Goal: Task Accomplishment & Management: Manage account settings

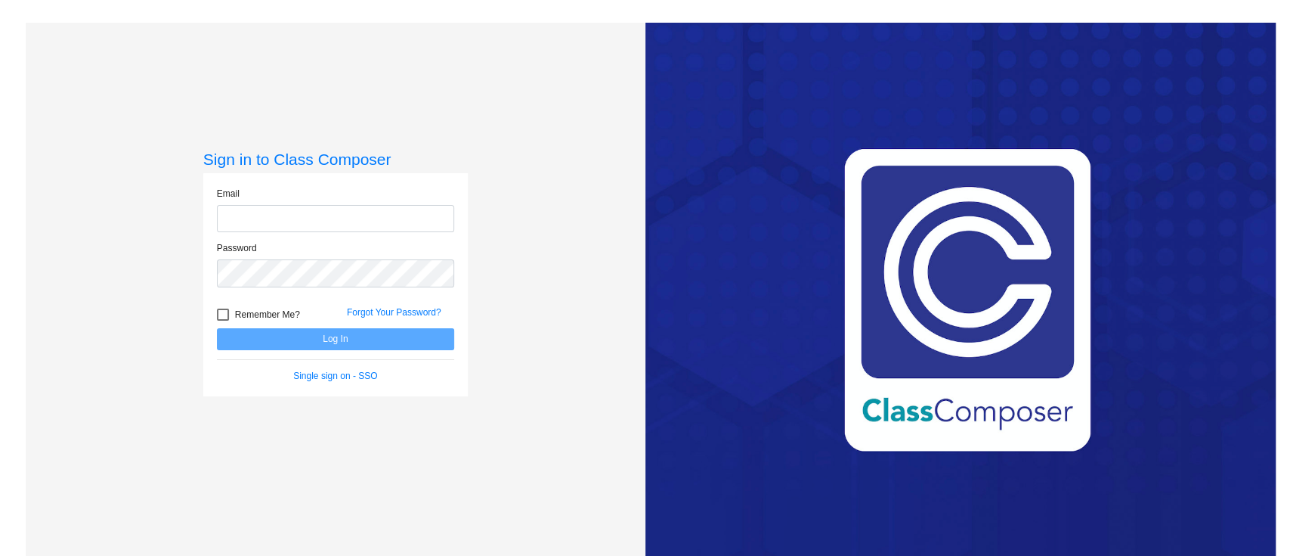
click at [344, 218] on input "email" at bounding box center [335, 219] width 237 height 28
type input "[PERSON_NAME][EMAIL_ADDRESS][PERSON_NAME][DOMAIN_NAME]"
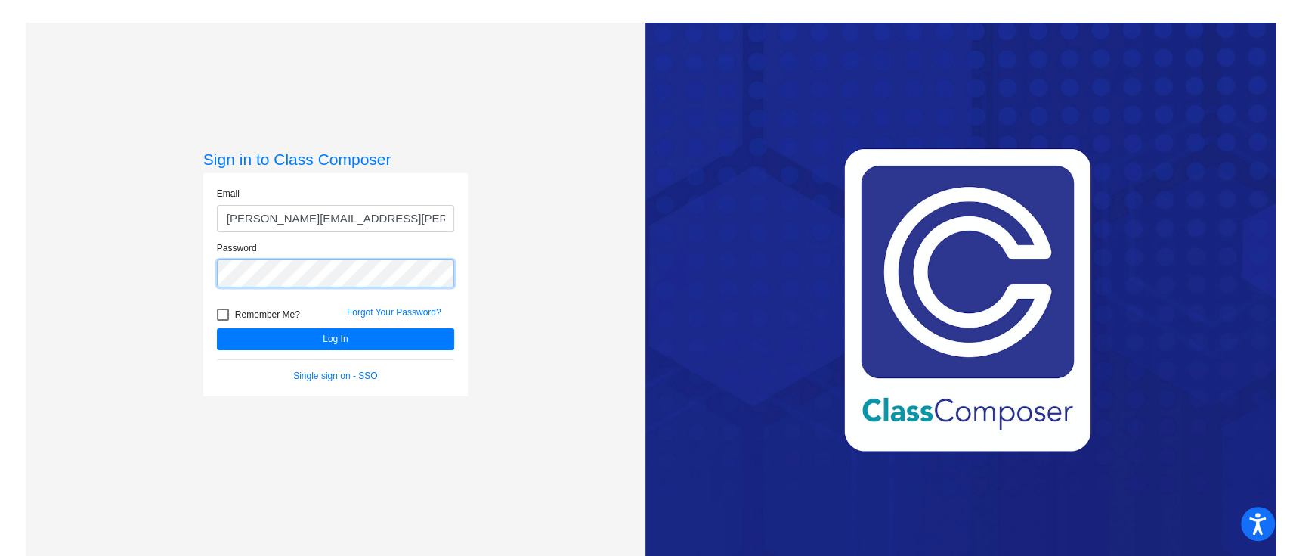
click at [217, 328] on button "Log In" at bounding box center [335, 339] width 237 height 22
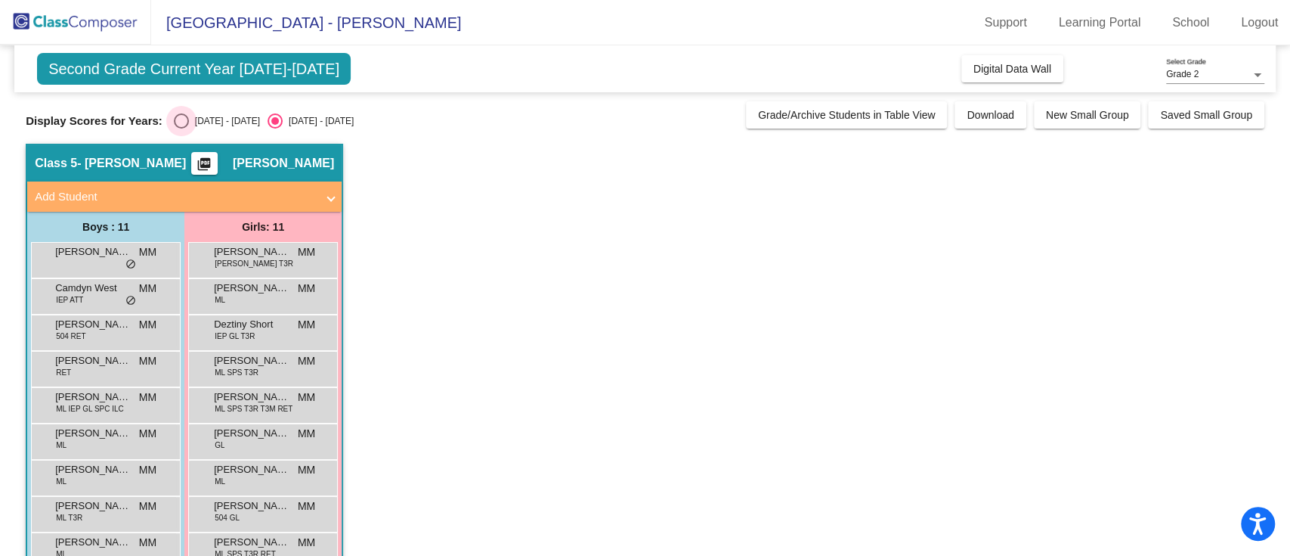
click at [176, 119] on div "Select an option" at bounding box center [181, 120] width 15 height 15
click at [181, 128] on input "[DATE] - [DATE]" at bounding box center [181, 128] width 1 height 1
radio input "true"
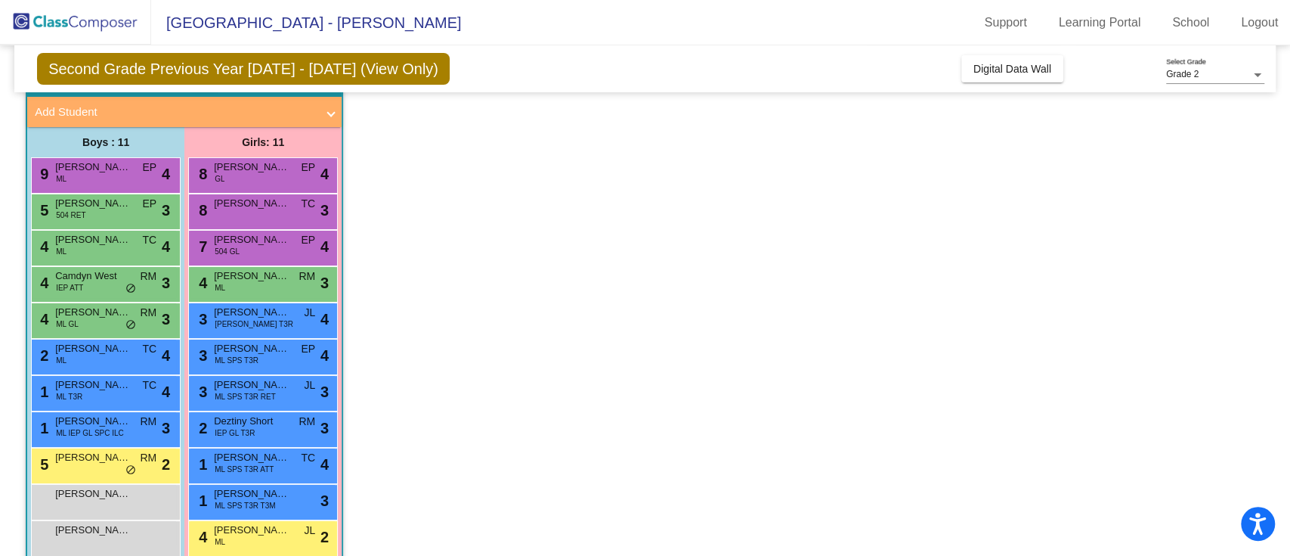
scroll to position [109, 0]
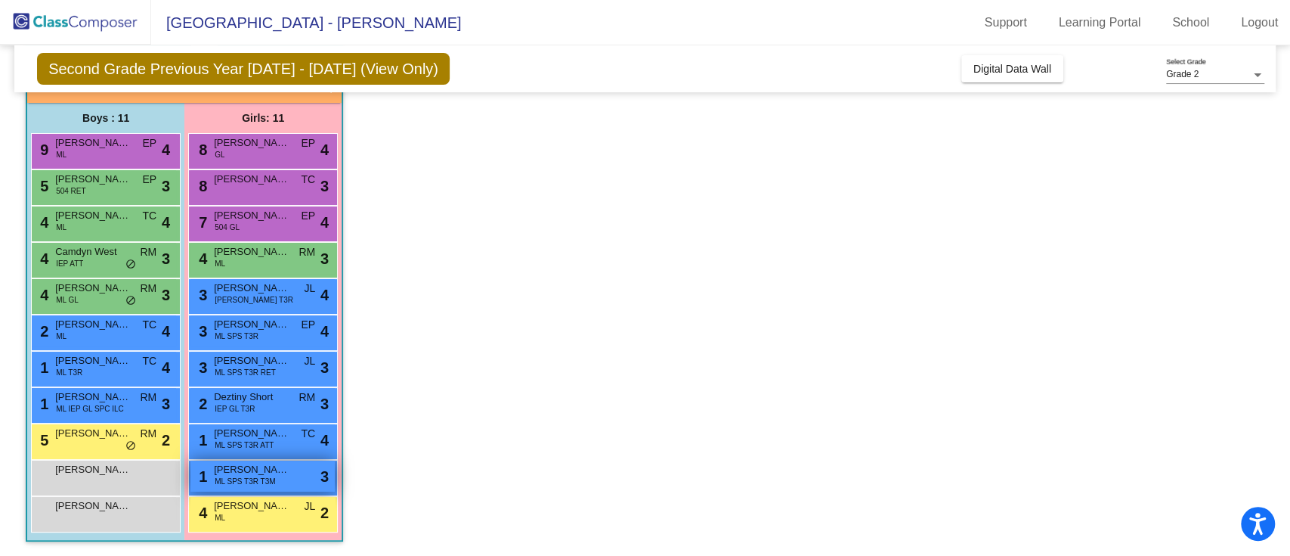
click at [280, 477] on div "1 [PERSON_NAME] SPS T3R T3M lock do_not_disturb_alt 3" at bounding box center [262, 475] width 144 height 31
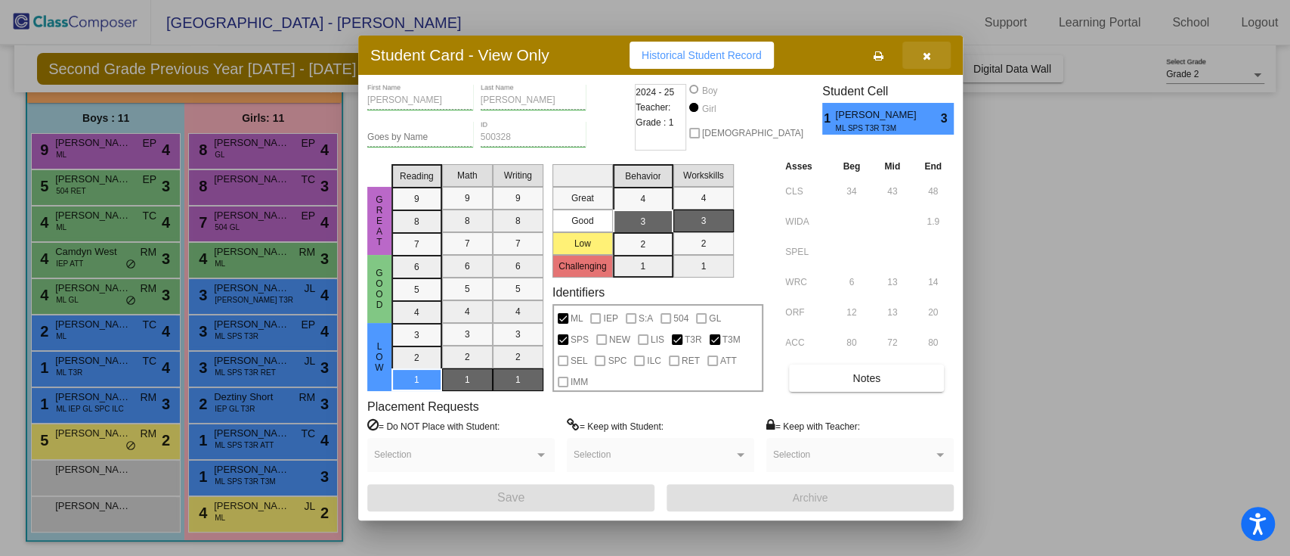
click at [923, 55] on icon "button" at bounding box center [927, 56] width 8 height 11
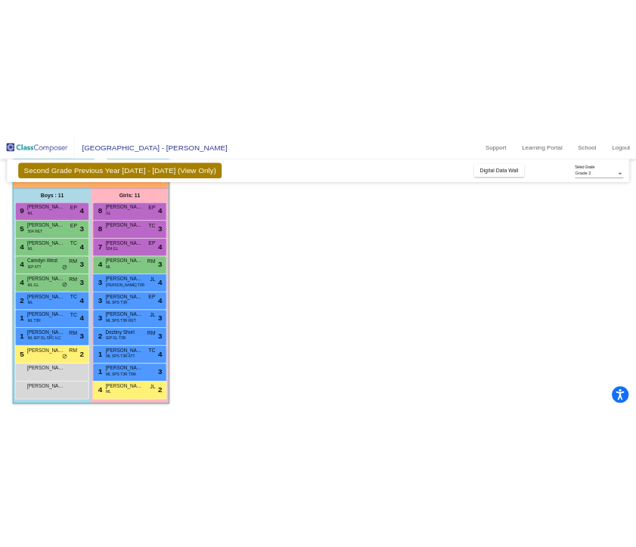
scroll to position [0, 0]
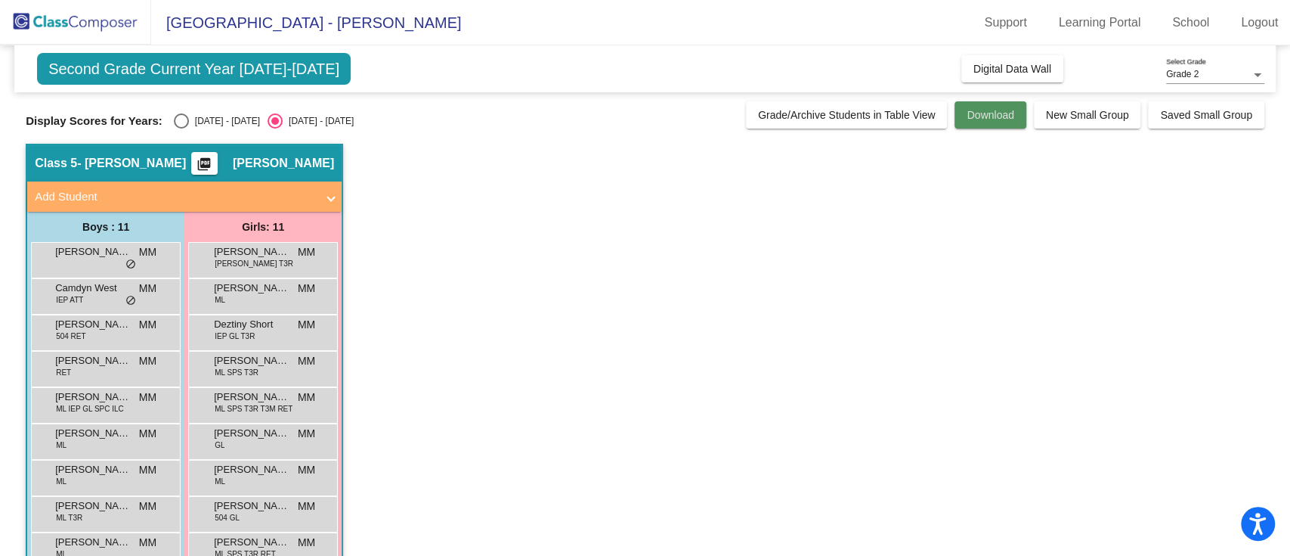
click at [999, 113] on span "Download" at bounding box center [990, 115] width 47 height 12
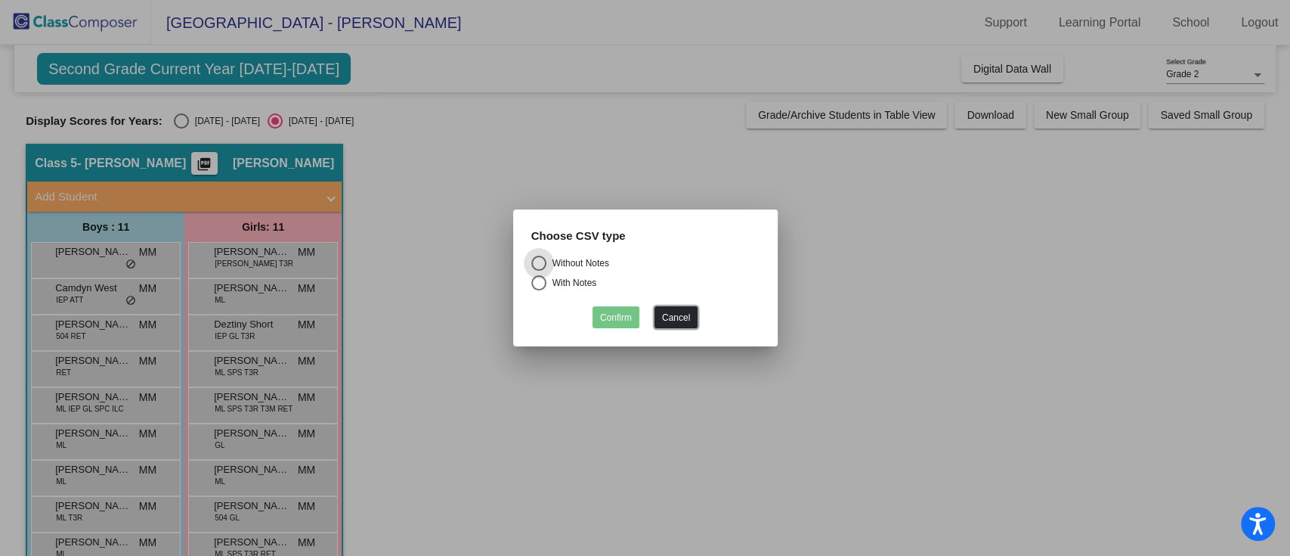
click at [681, 317] on button "Cancel" at bounding box center [676, 317] width 43 height 22
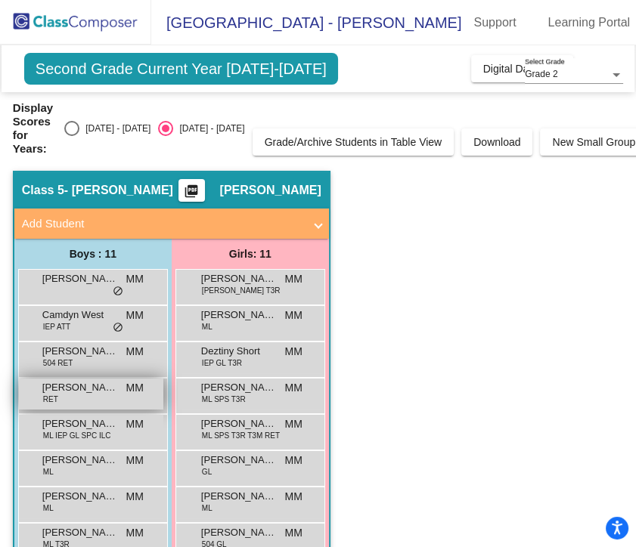
click at [71, 394] on span "[PERSON_NAME]" at bounding box center [80, 387] width 76 height 15
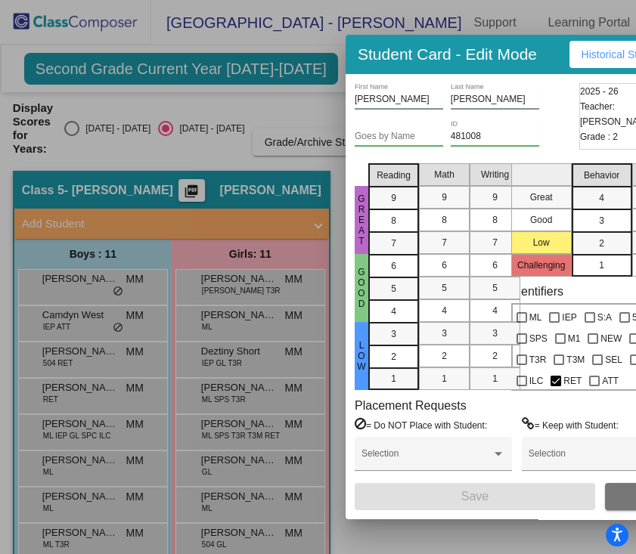
click at [257, 163] on div at bounding box center [318, 277] width 636 height 554
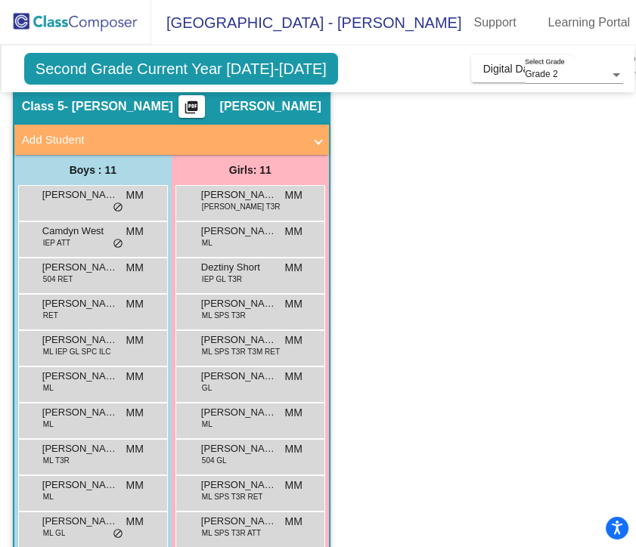
scroll to position [84, 0]
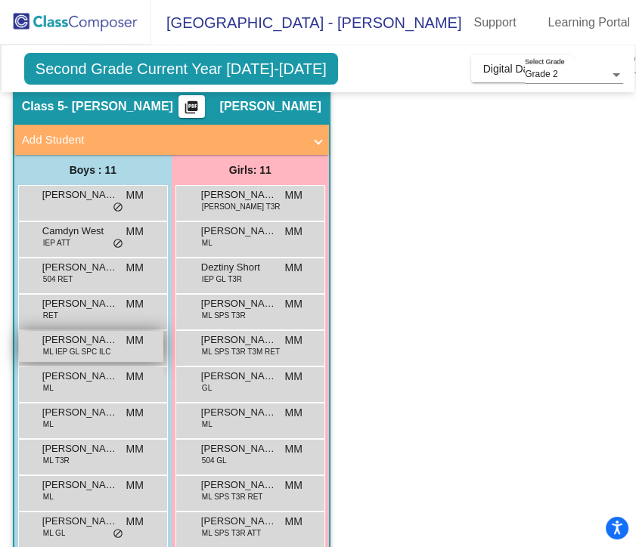
click at [90, 343] on span "[PERSON_NAME]" at bounding box center [80, 340] width 76 height 15
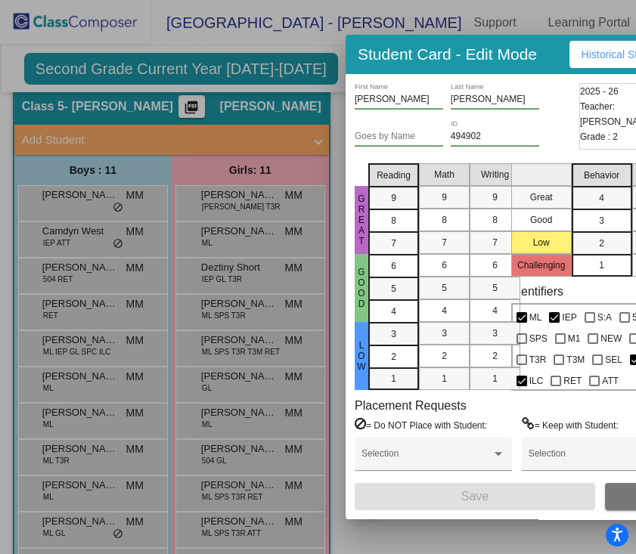
click at [92, 372] on div at bounding box center [318, 277] width 636 height 554
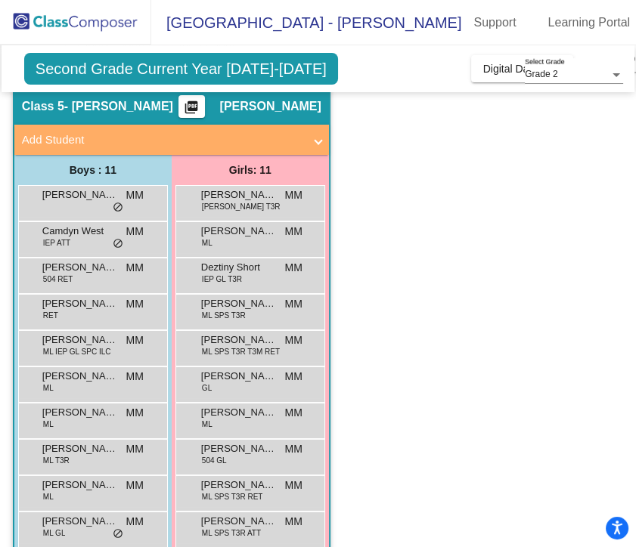
click at [92, 372] on span "[PERSON_NAME]" at bounding box center [80, 376] width 76 height 15
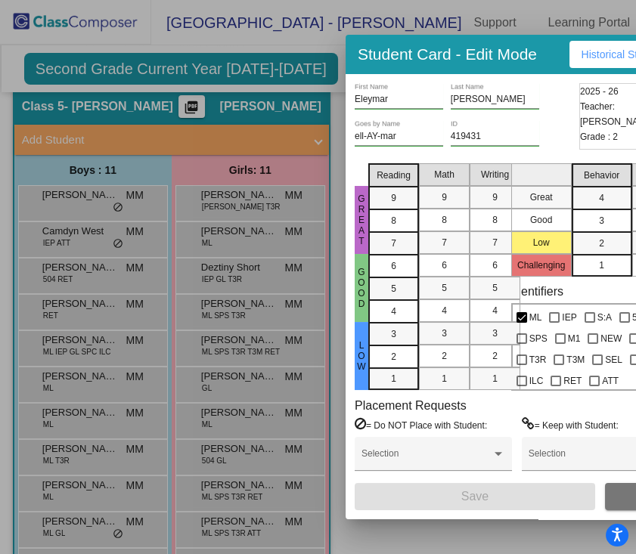
click at [87, 429] on div at bounding box center [318, 277] width 636 height 554
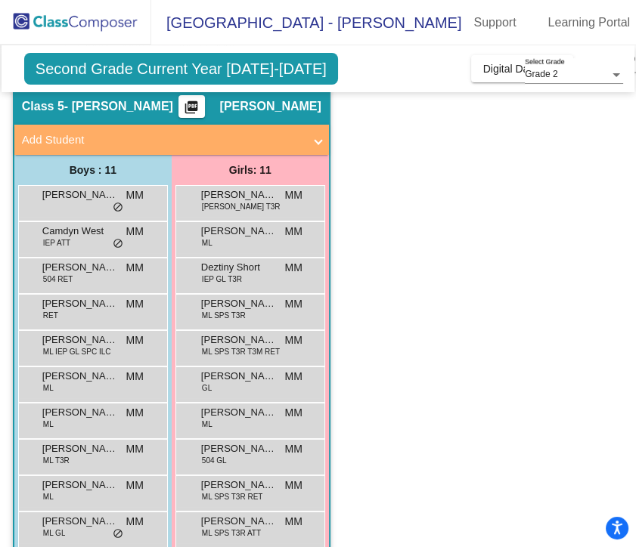
click at [87, 429] on div "[PERSON_NAME] MM lock do_not_disturb_alt" at bounding box center [91, 419] width 144 height 31
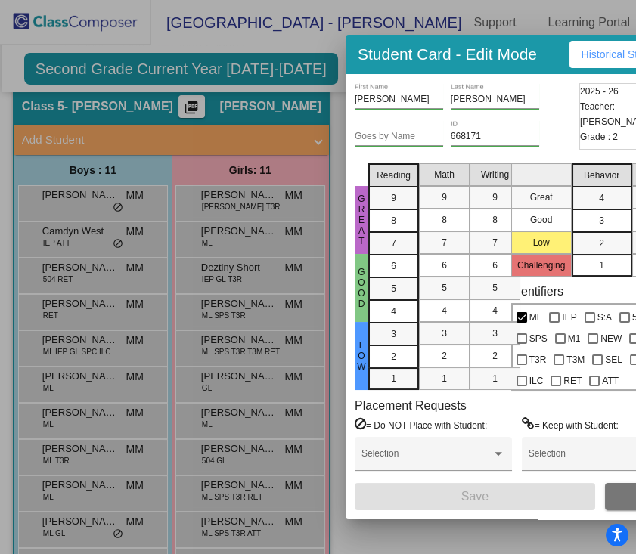
click at [141, 380] on div at bounding box center [318, 277] width 636 height 554
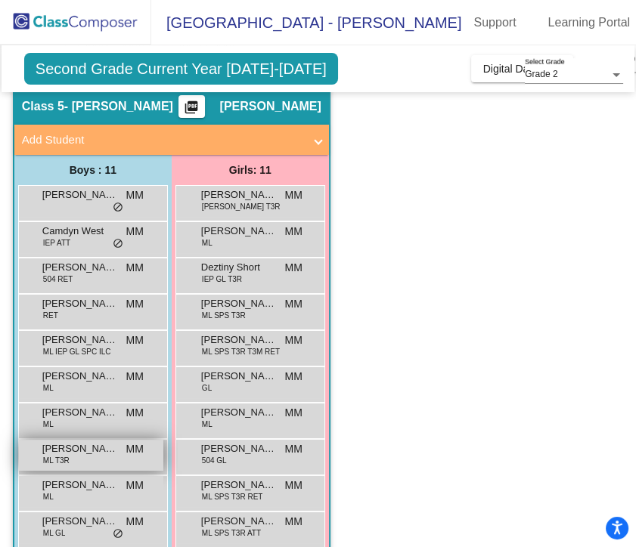
click at [99, 447] on span "[PERSON_NAME] [PERSON_NAME]" at bounding box center [80, 448] width 76 height 15
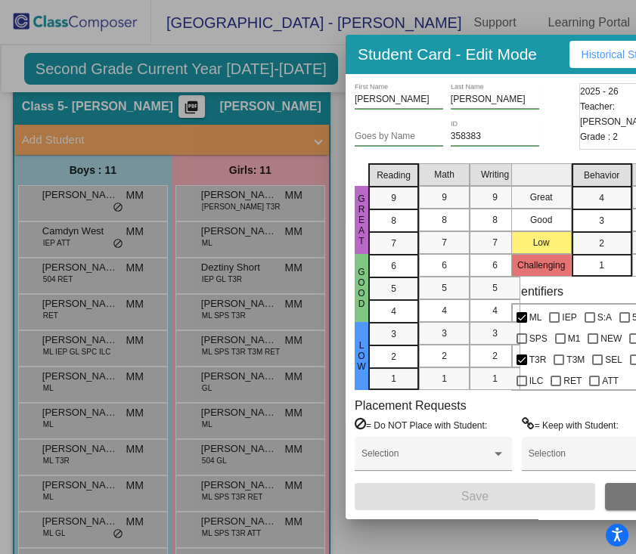
click at [181, 281] on div at bounding box center [318, 277] width 636 height 554
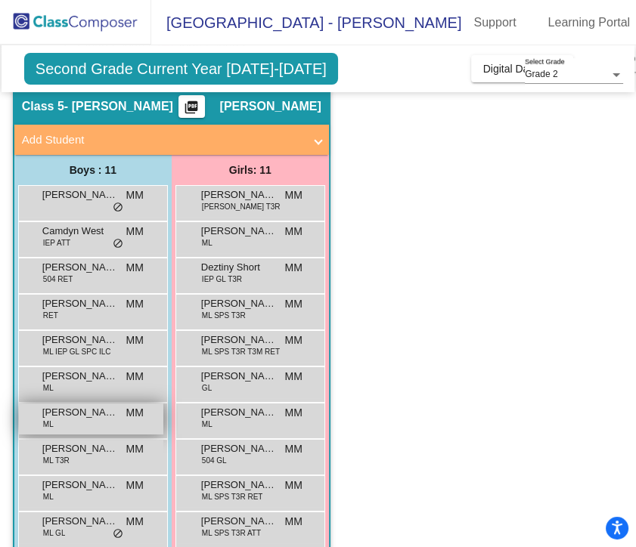
scroll to position [145, 0]
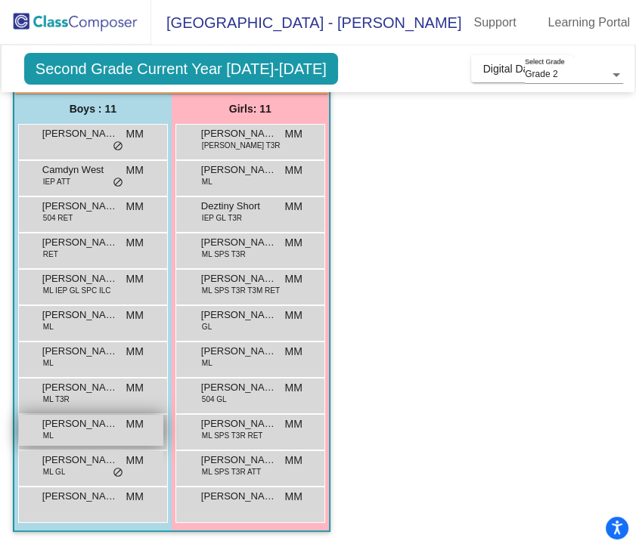
click at [110, 424] on span "[PERSON_NAME] [PERSON_NAME]" at bounding box center [80, 423] width 76 height 15
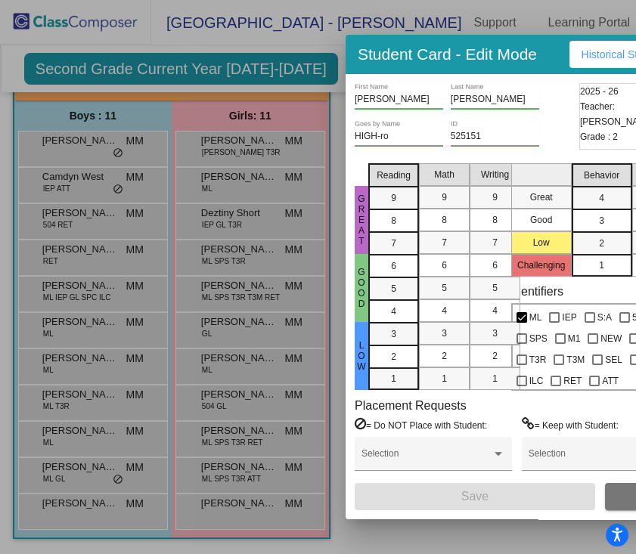
click at [246, 400] on div at bounding box center [318, 277] width 636 height 554
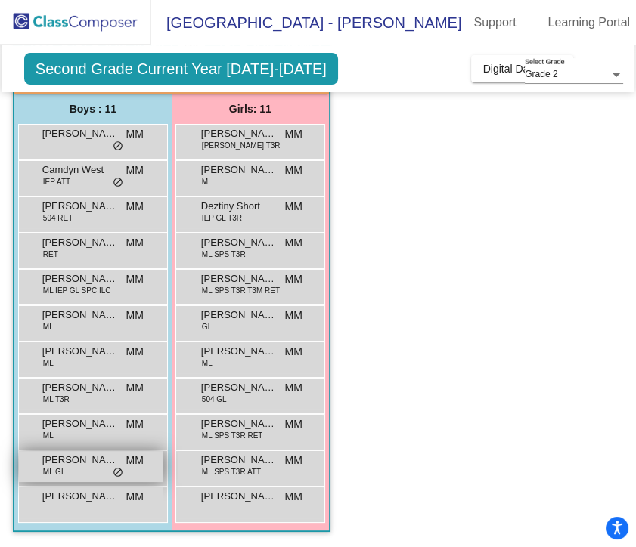
click at [70, 475] on div "[PERSON_NAME] ML GL MM lock do_not_disturb_alt" at bounding box center [91, 466] width 144 height 31
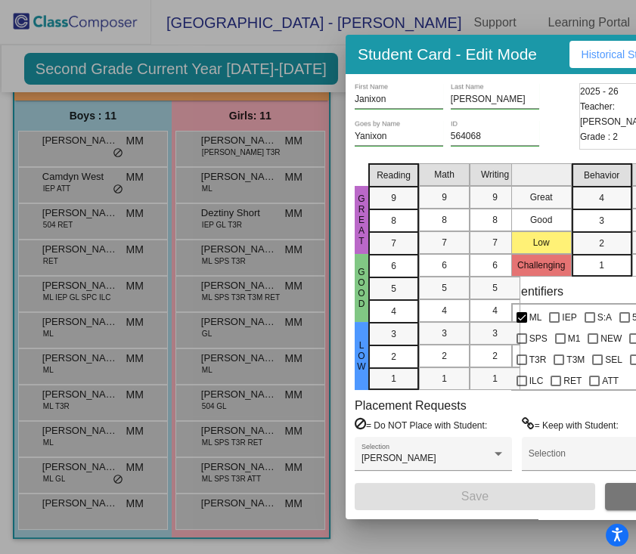
click at [268, 184] on div at bounding box center [318, 277] width 636 height 554
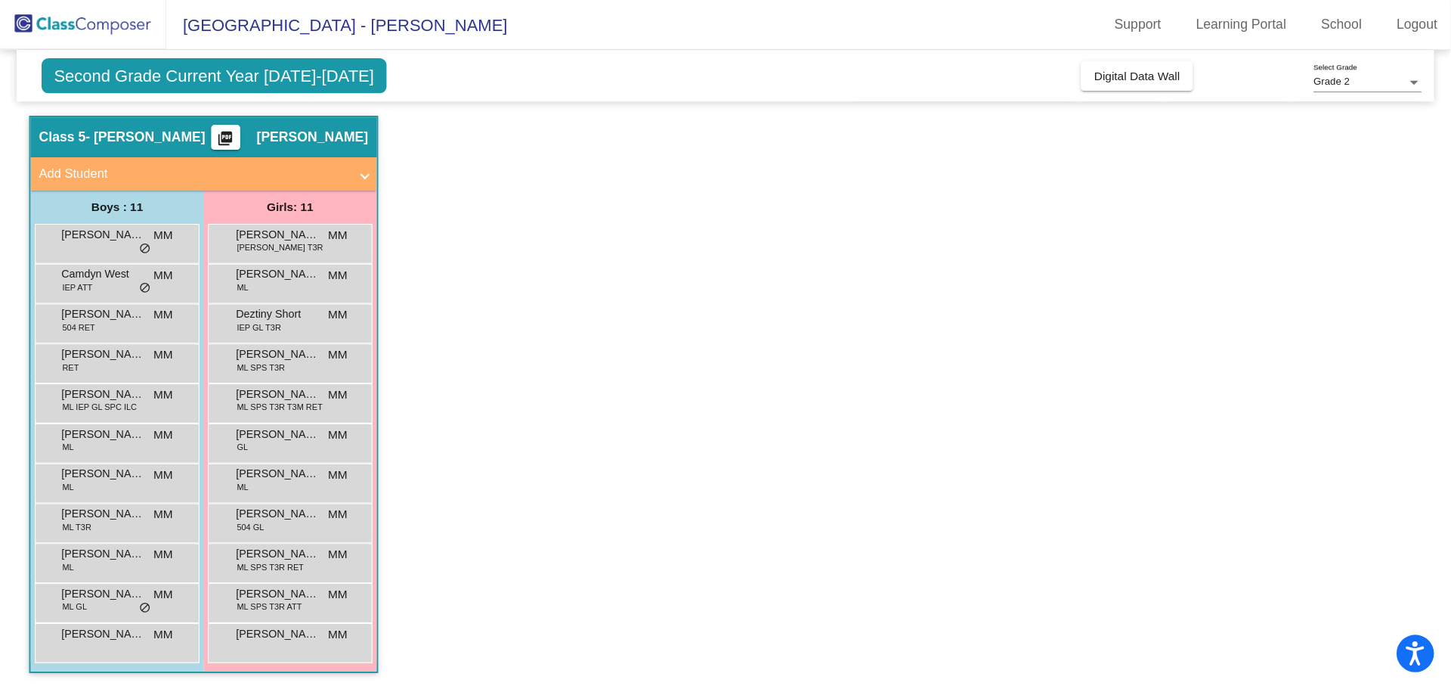
scroll to position [0, 0]
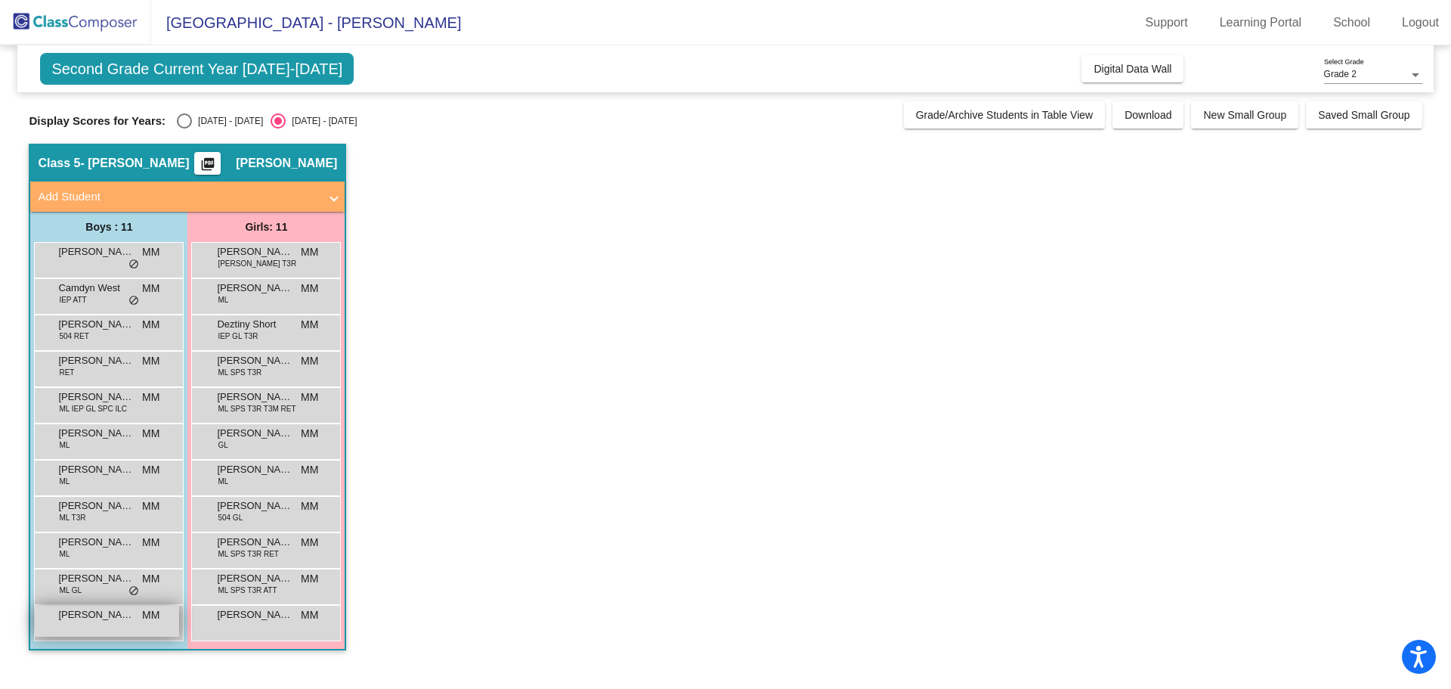
click at [101, 555] on span "[PERSON_NAME]" at bounding box center [96, 614] width 76 height 15
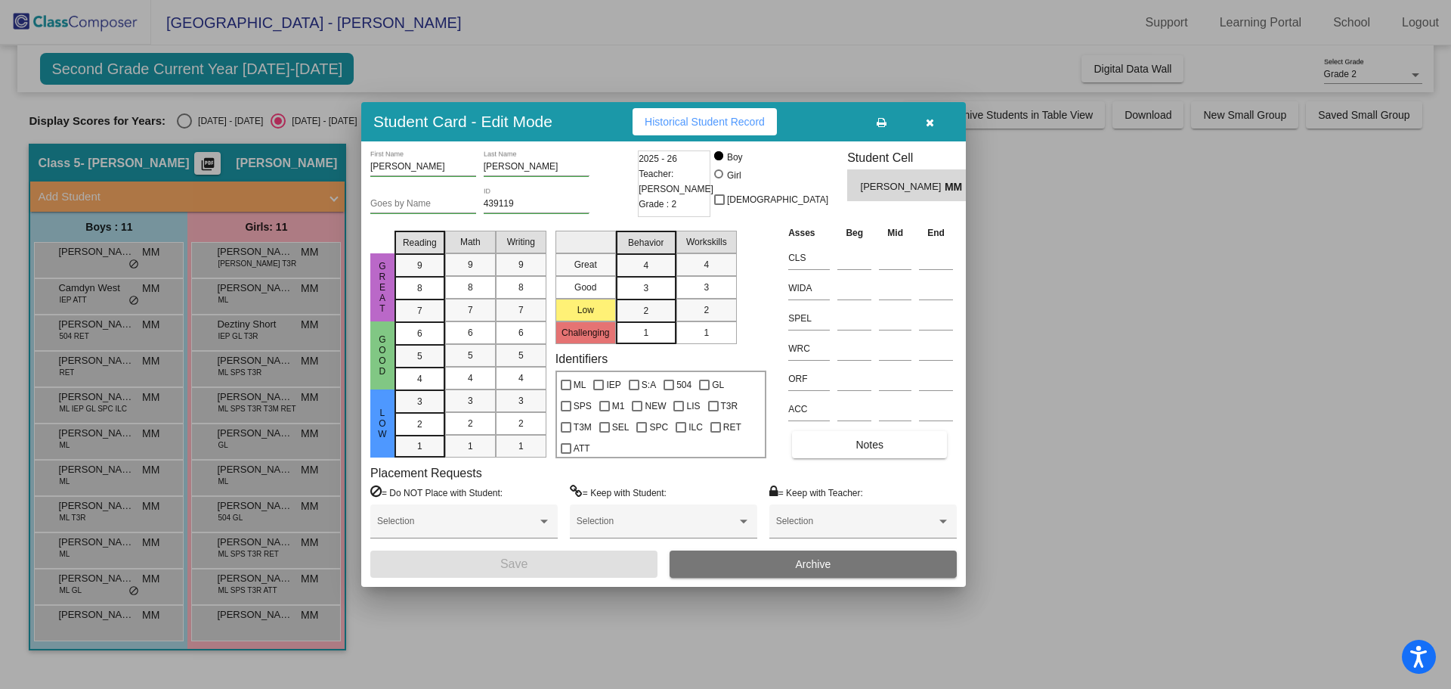
click at [229, 257] on div at bounding box center [725, 344] width 1451 height 689
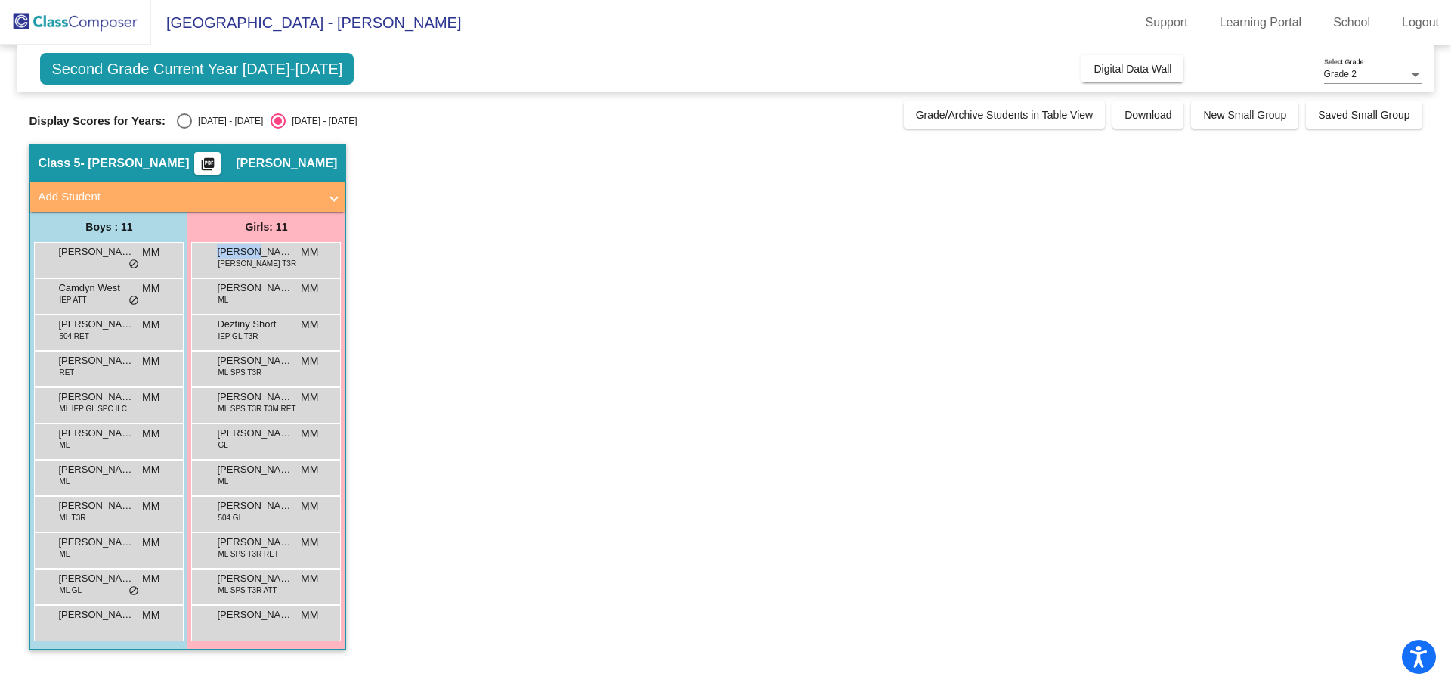
click at [229, 257] on span "[PERSON_NAME]" at bounding box center [255, 251] width 76 height 15
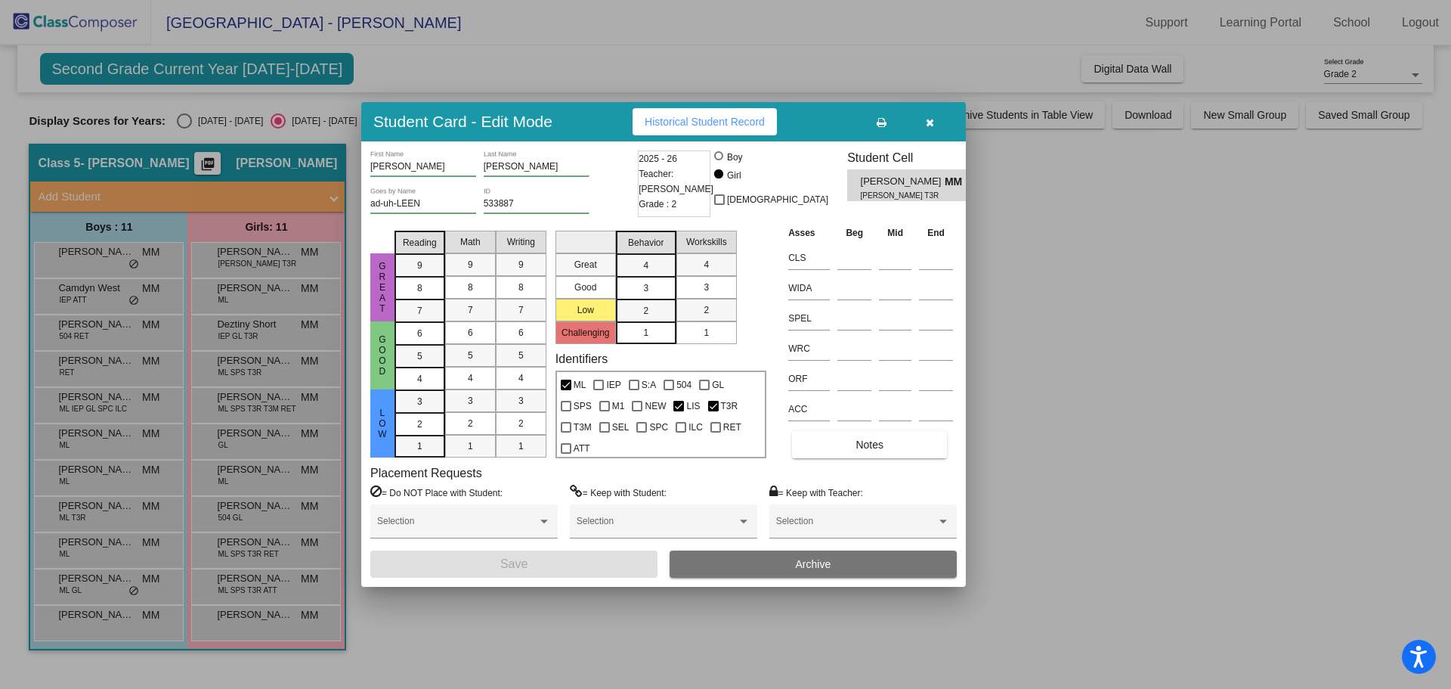
click at [1006, 230] on div at bounding box center [725, 344] width 1451 height 689
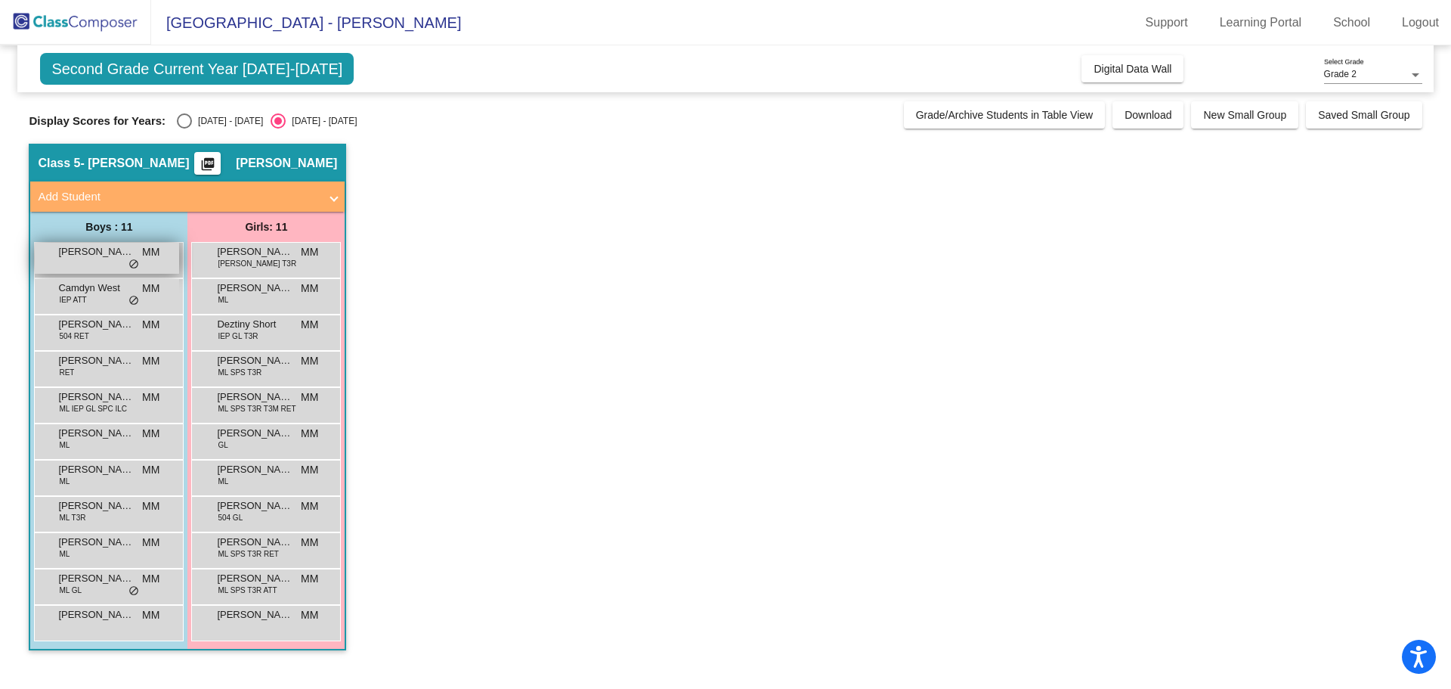
click at [77, 253] on span "[PERSON_NAME]" at bounding box center [96, 251] width 76 height 15
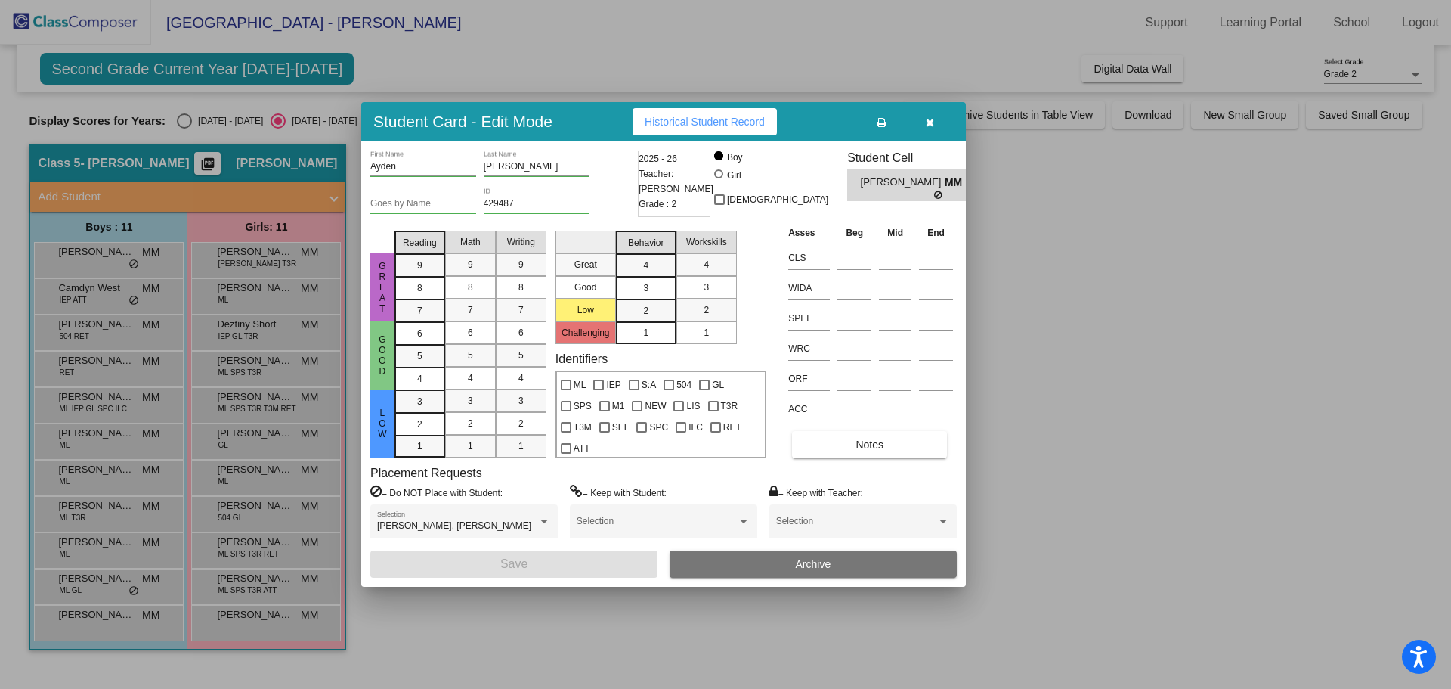
click at [931, 119] on icon "button" at bounding box center [930, 122] width 8 height 11
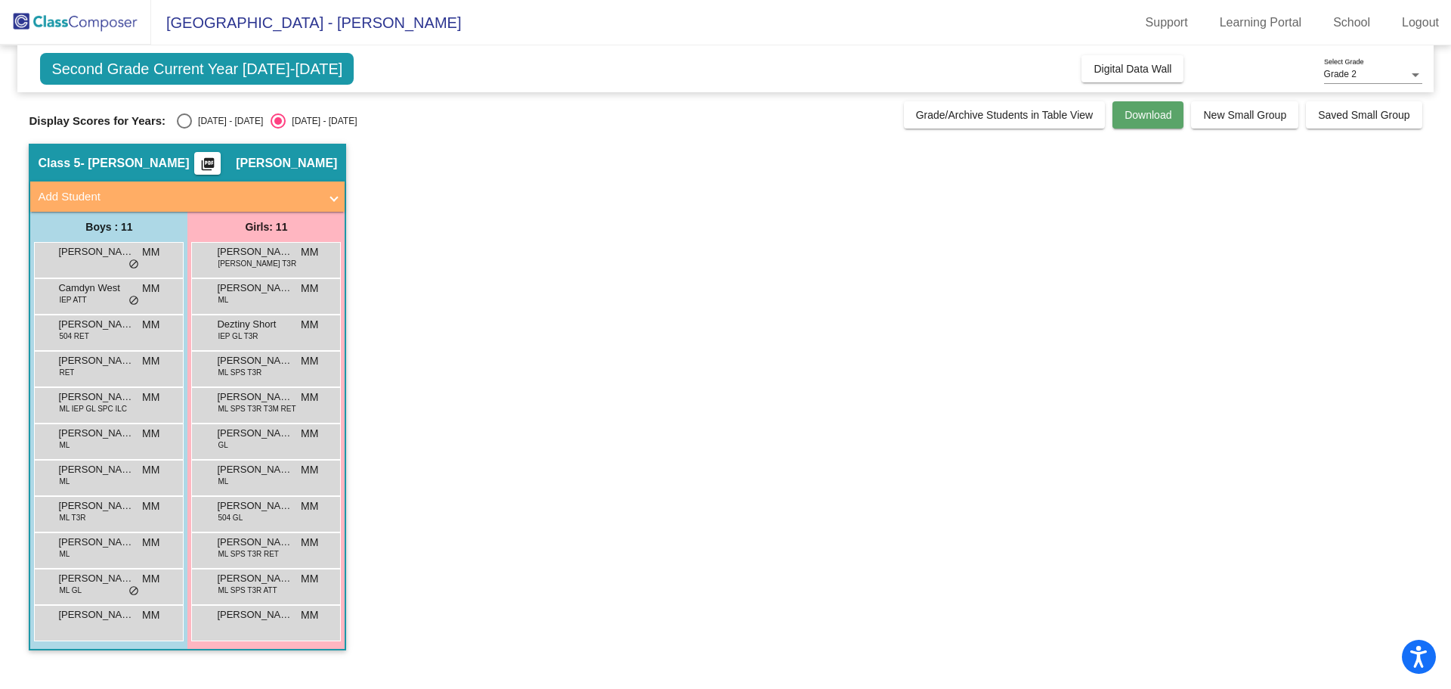
click at [1143, 122] on button "Download" at bounding box center [1148, 114] width 71 height 27
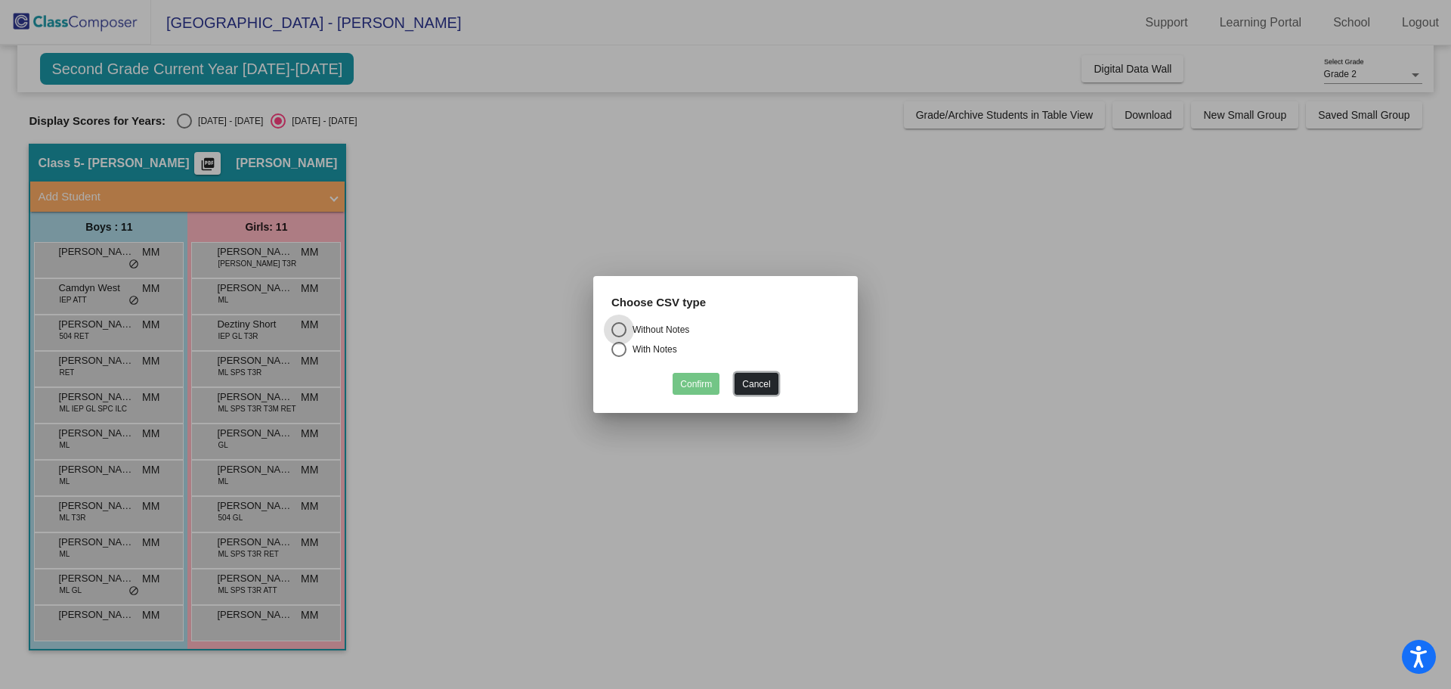
click at [757, 387] on button "Cancel" at bounding box center [756, 384] width 43 height 22
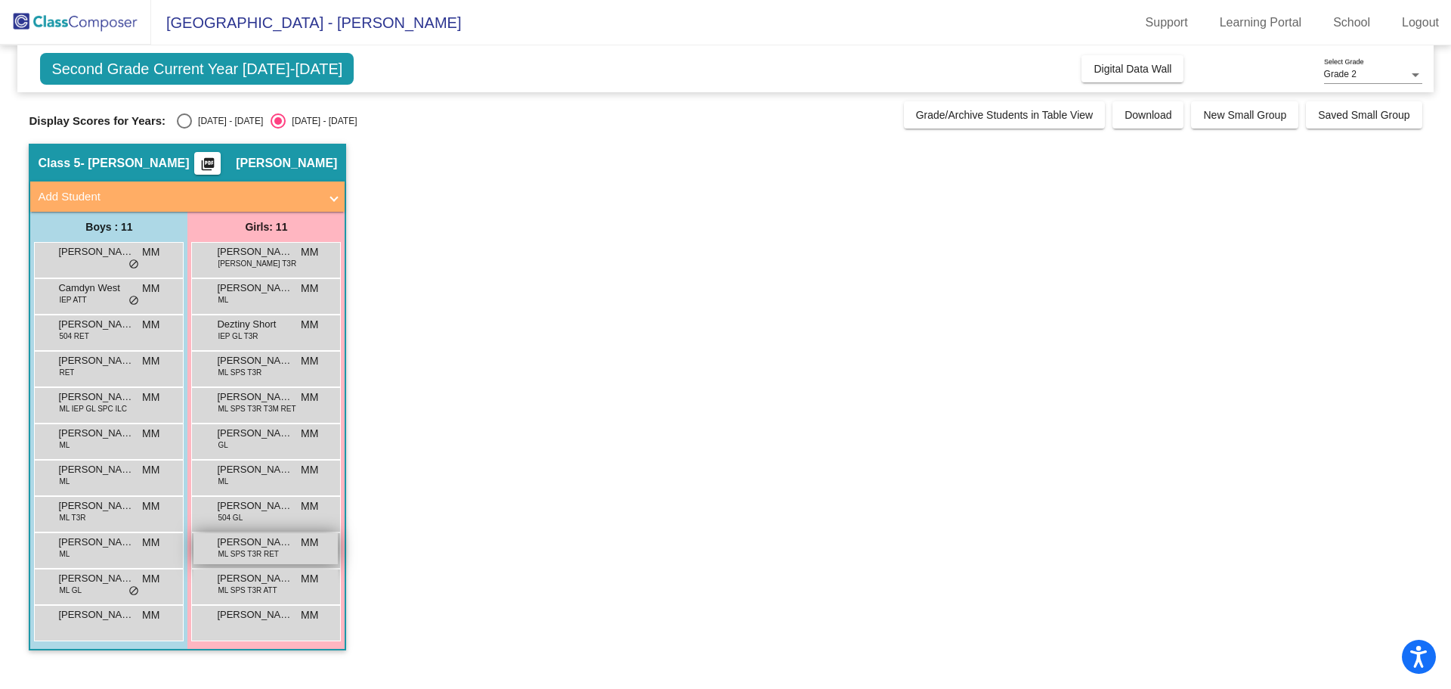
click at [248, 552] on span "ML SPS T3R RET" at bounding box center [248, 553] width 61 height 11
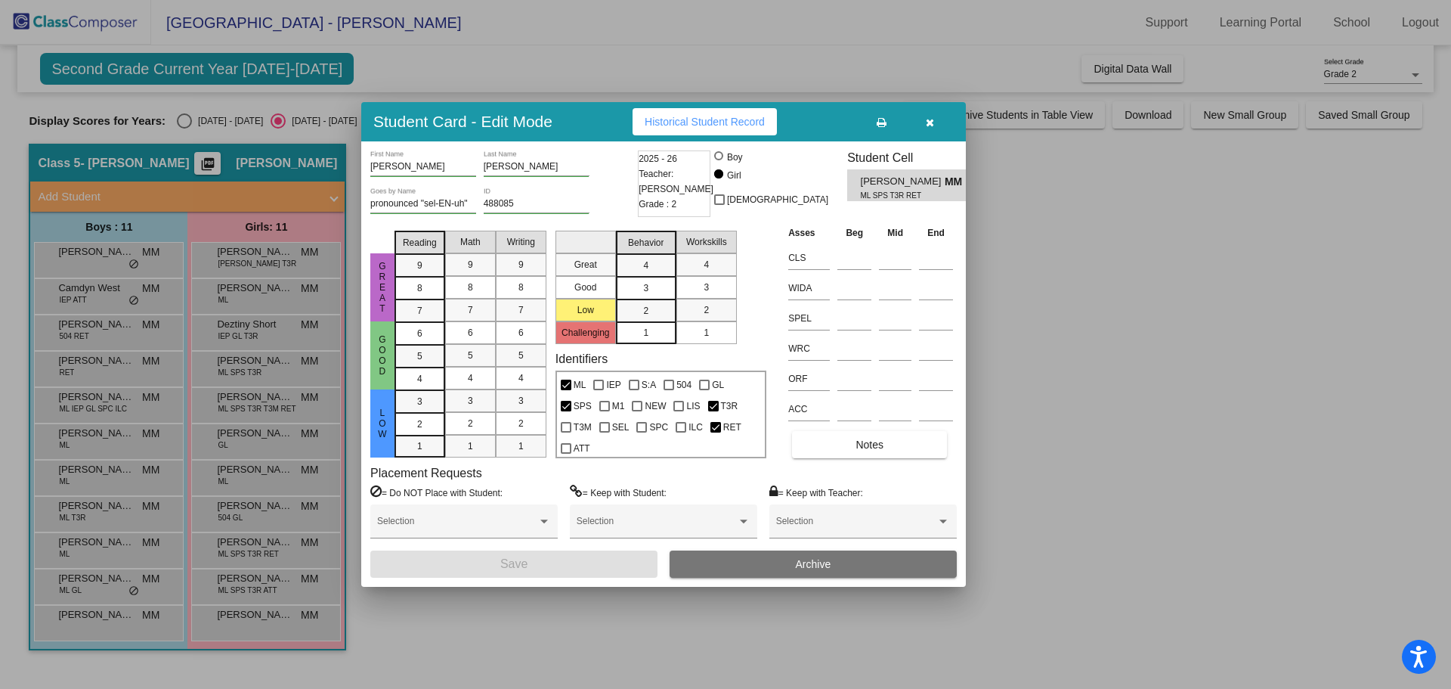
click at [1122, 249] on div at bounding box center [725, 344] width 1451 height 689
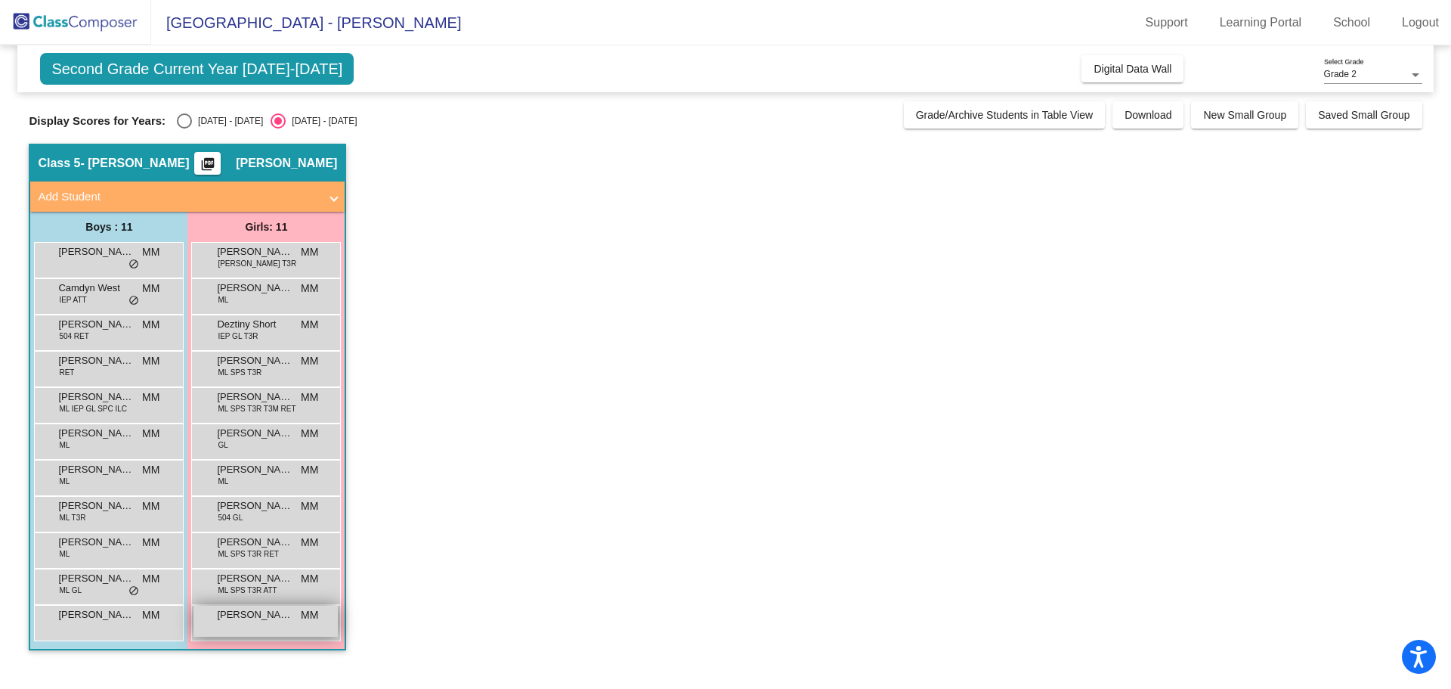
click at [285, 555] on div "[PERSON_NAME] MM lock do_not_disturb_alt" at bounding box center [265, 620] width 144 height 31
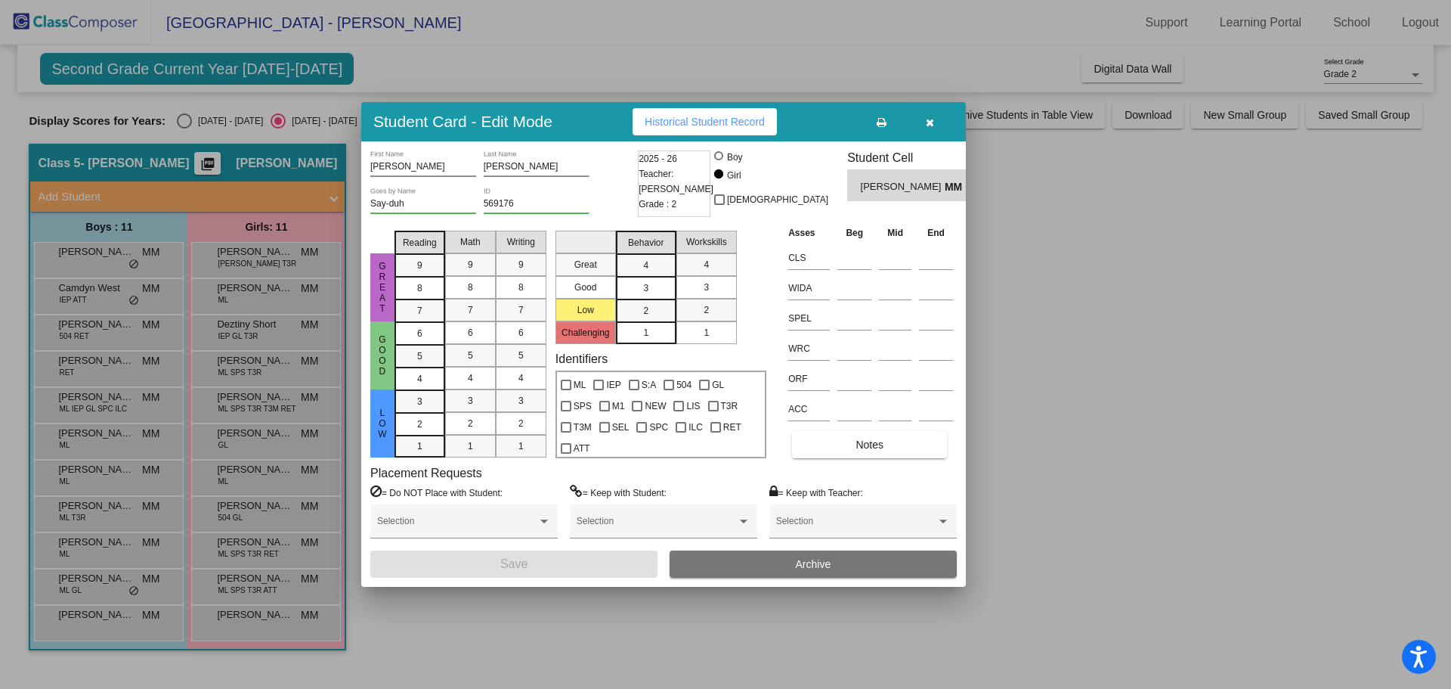
click at [943, 119] on button "button" at bounding box center [930, 121] width 48 height 27
